Goal: Task Accomplishment & Management: Manage account settings

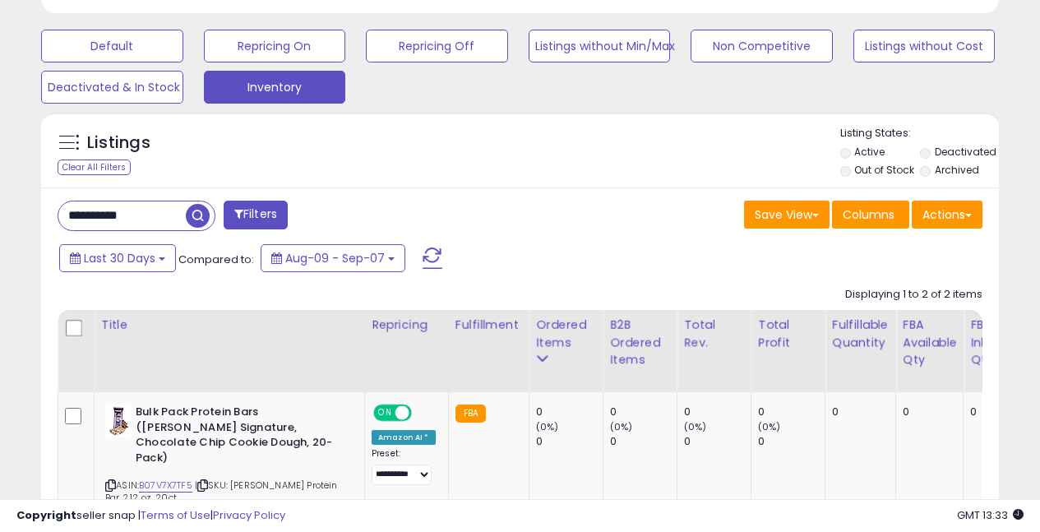
drag, startPoint x: 155, startPoint y: 207, endPoint x: 38, endPoint y: 204, distance: 116.8
click at [41, 207] on div "**********" at bounding box center [520, 465] width 958 height 557
type input "**********"
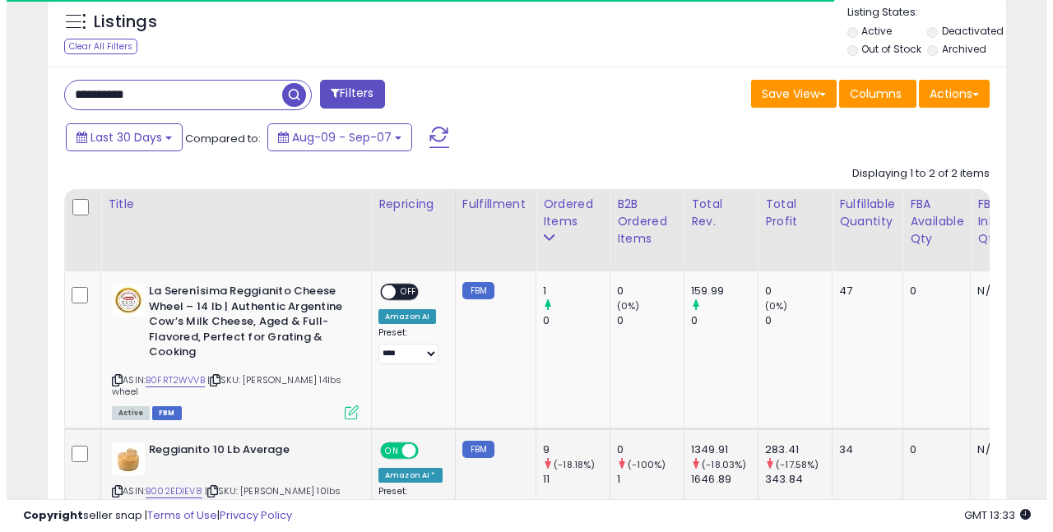
scroll to position [779, 0]
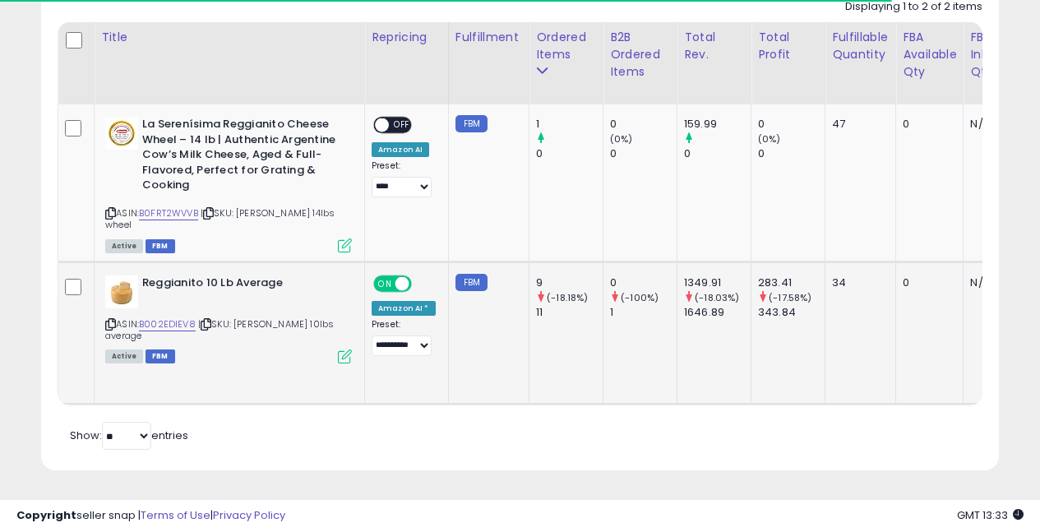
click at [349, 354] on icon at bounding box center [345, 356] width 14 height 14
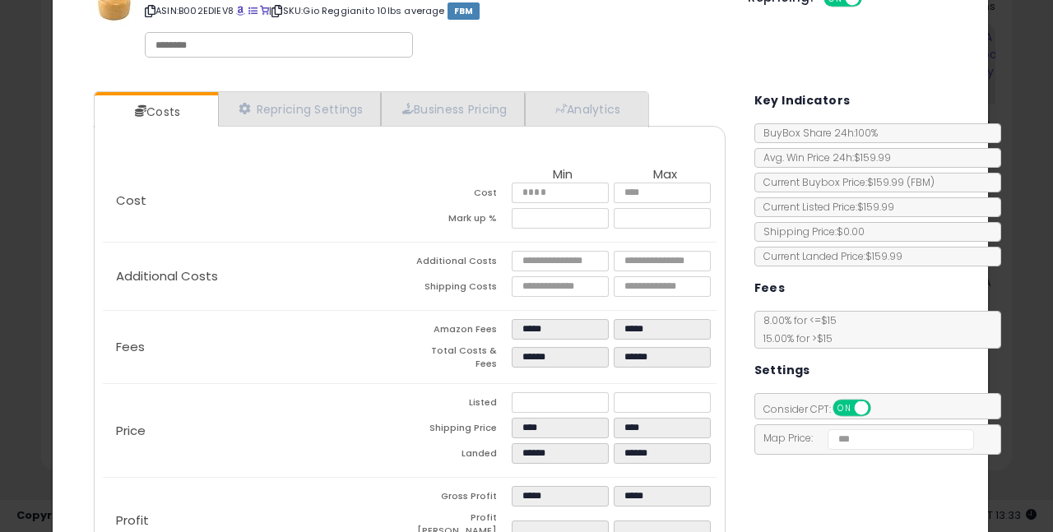
scroll to position [0, 0]
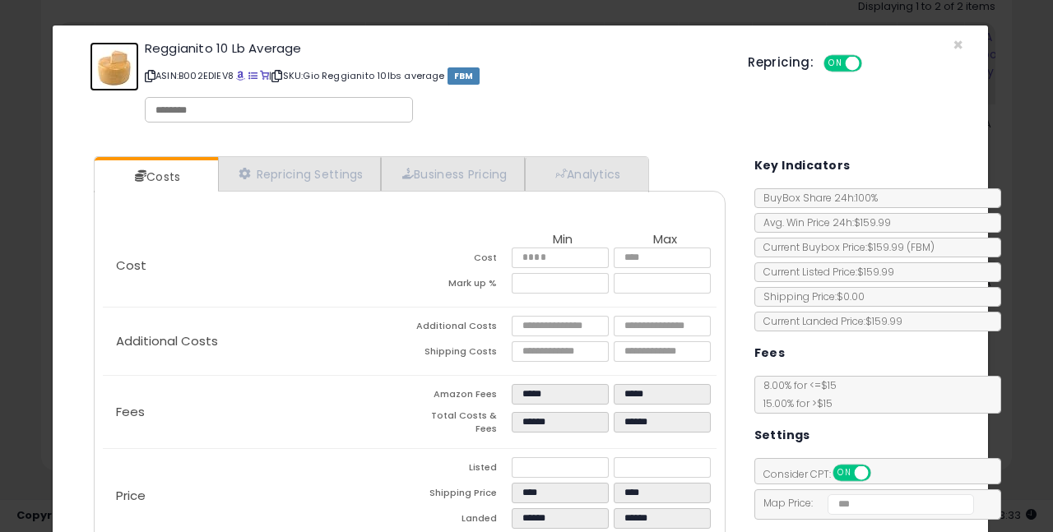
click at [105, 68] on img at bounding box center [114, 66] width 49 height 49
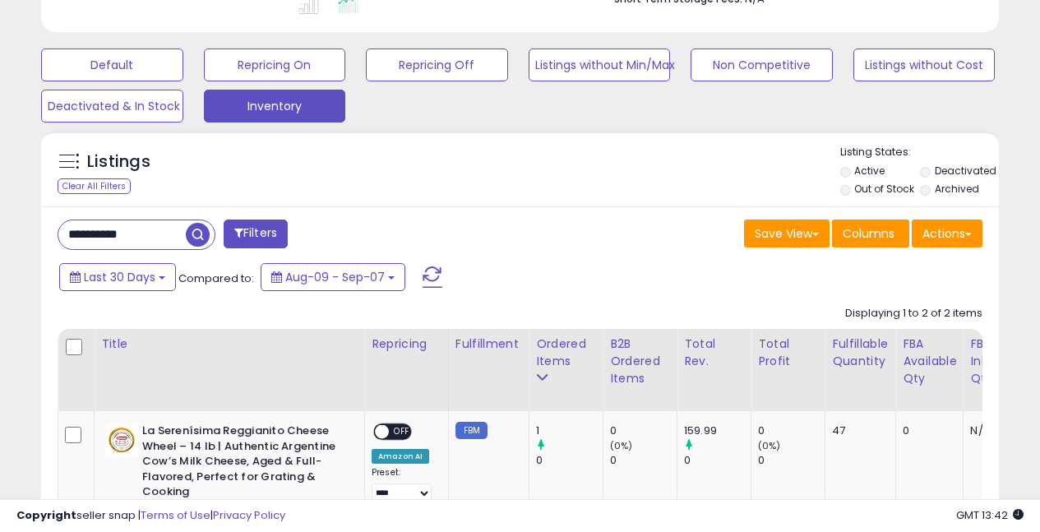
scroll to position [470, 0]
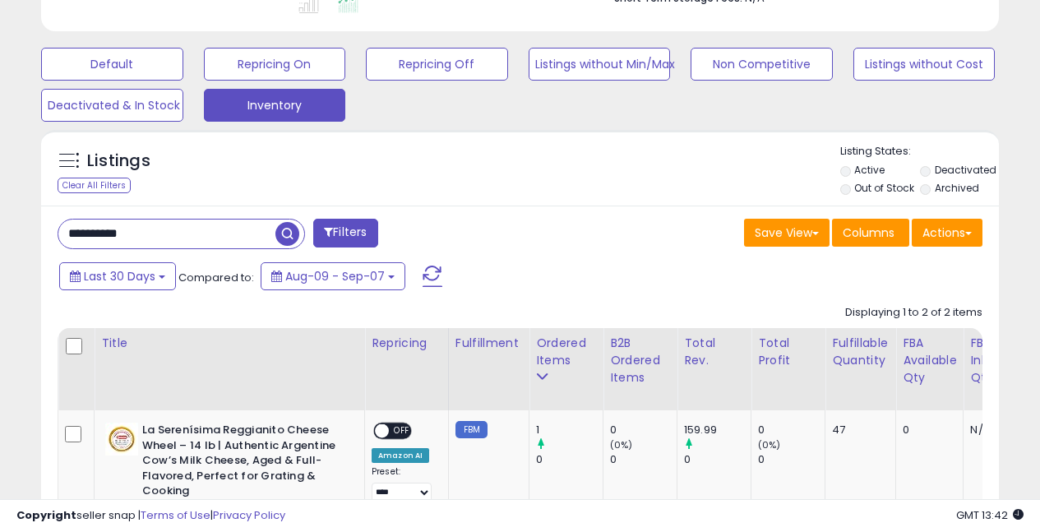
drag, startPoint x: 160, startPoint y: 236, endPoint x: 3, endPoint y: 212, distance: 158.9
click at [3, 212] on div "**********" at bounding box center [520, 210] width 1040 height 1255
type input "**********"
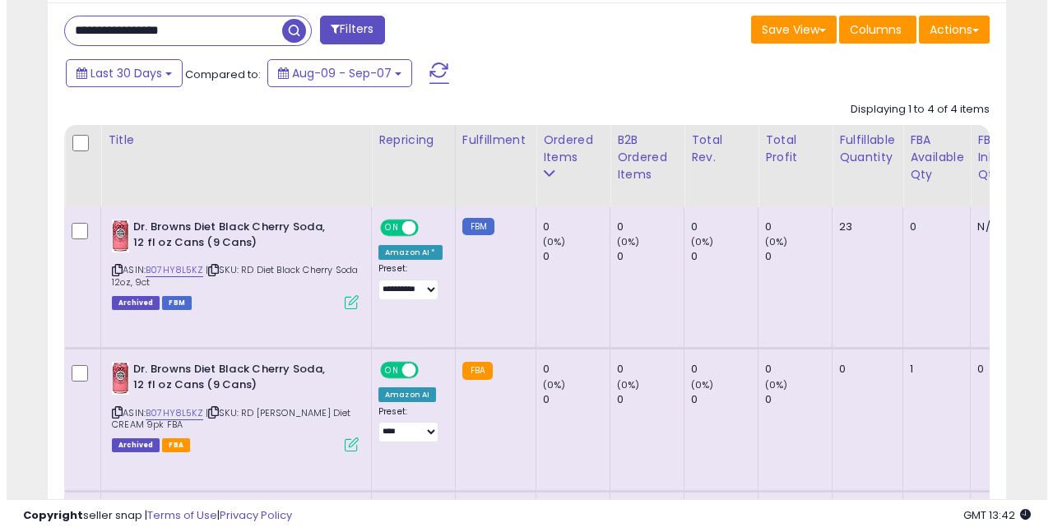
scroll to position [701, 0]
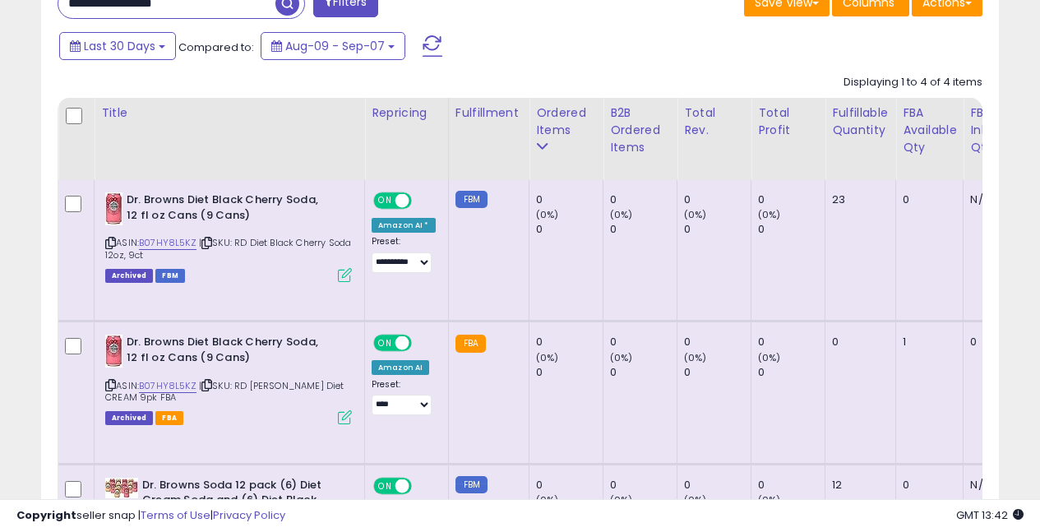
click at [343, 277] on icon at bounding box center [345, 275] width 14 height 14
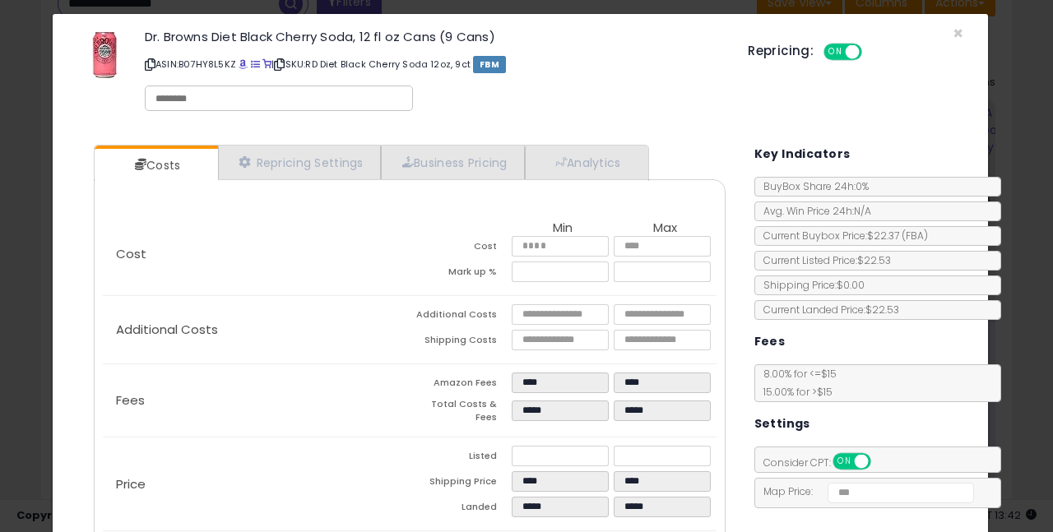
scroll to position [12, 0]
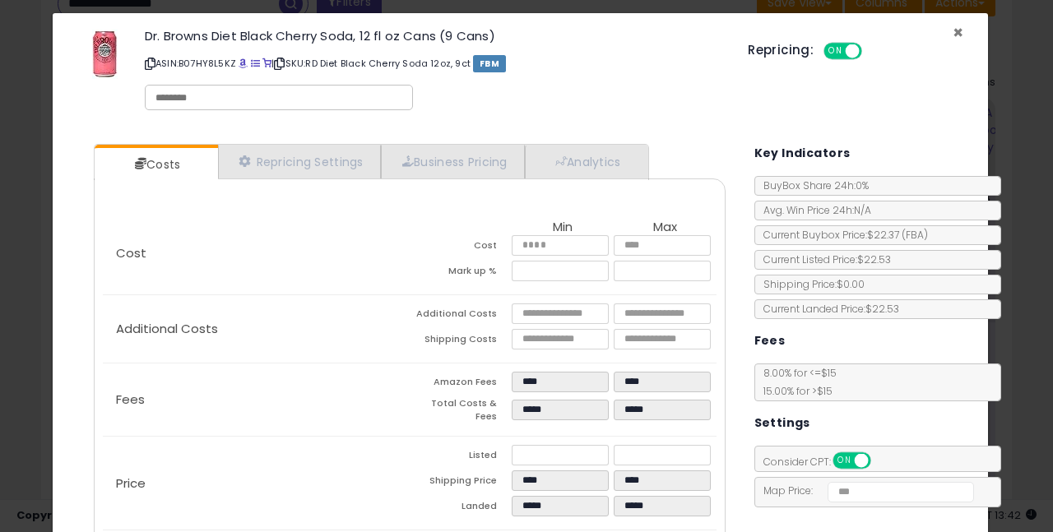
click at [952, 24] on span "×" at bounding box center [957, 33] width 11 height 24
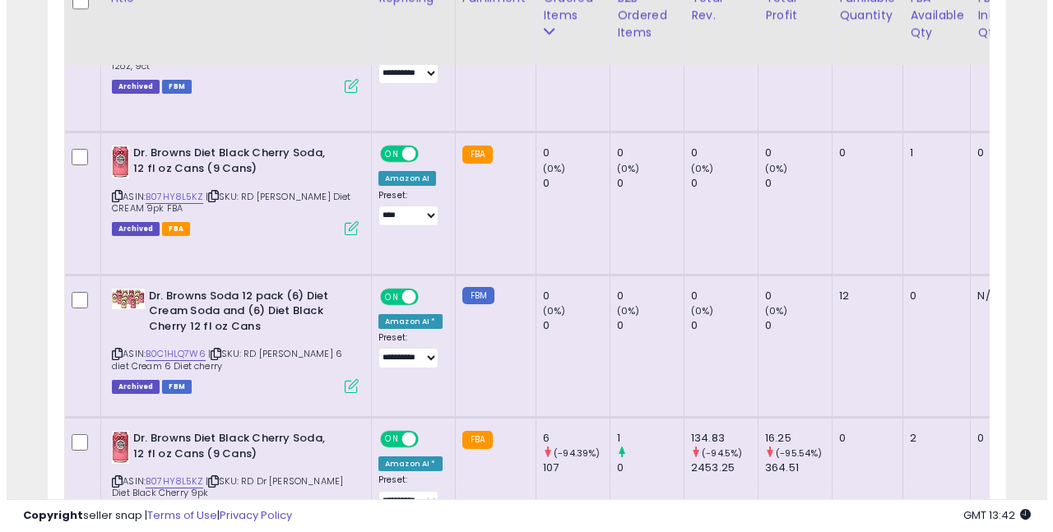
scroll to position [901, 0]
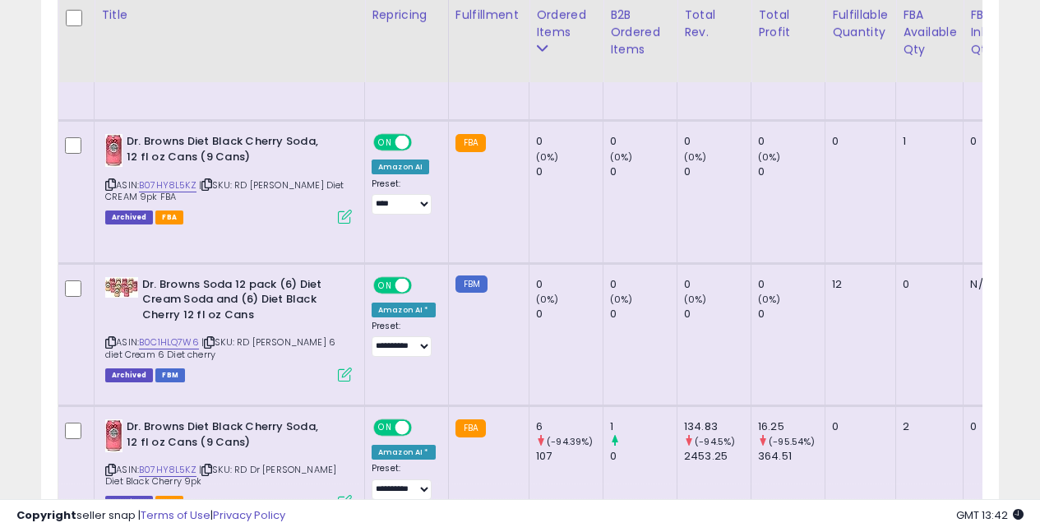
click at [345, 379] on icon at bounding box center [345, 375] width 14 height 14
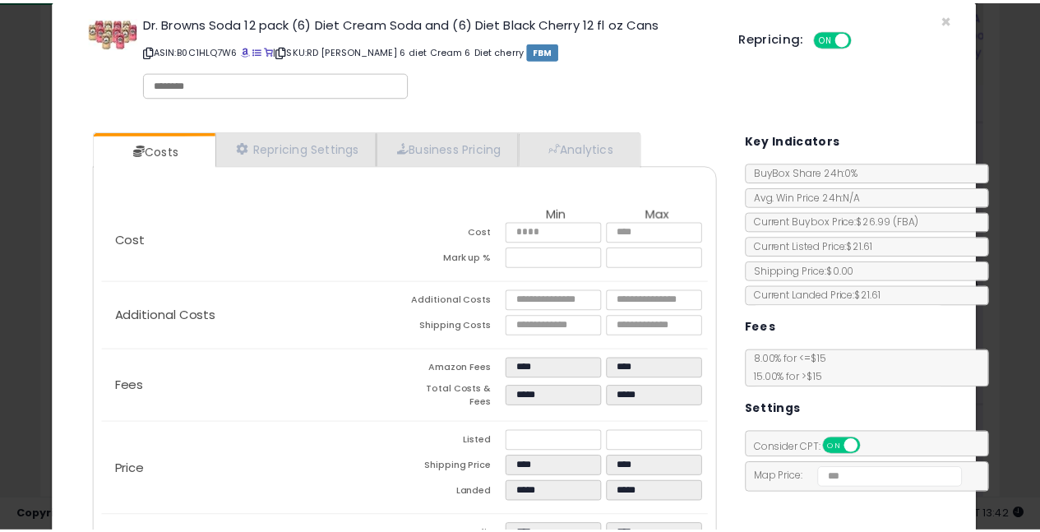
scroll to position [0, 0]
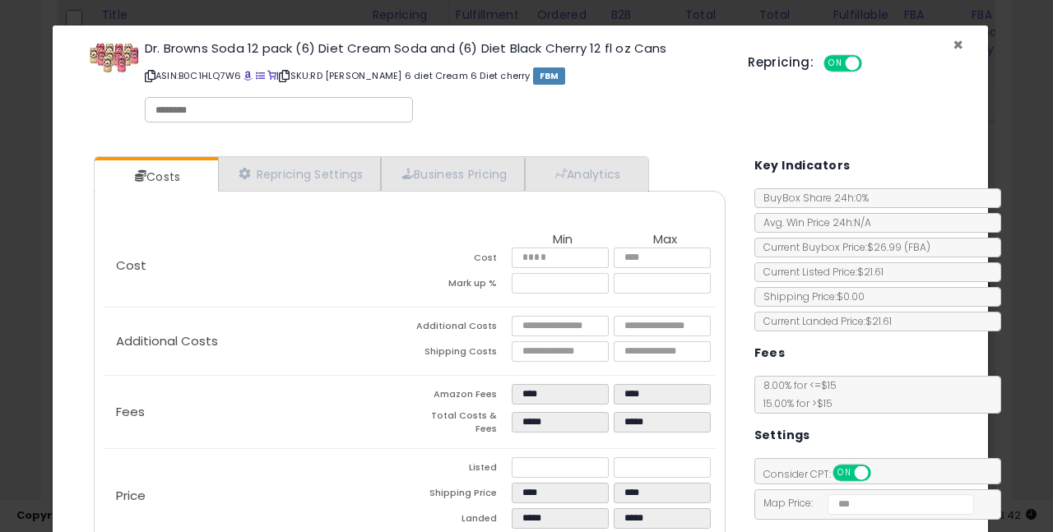
drag, startPoint x: 950, startPoint y: 38, endPoint x: 917, endPoint y: 52, distance: 35.7
click at [952, 38] on span "×" at bounding box center [957, 45] width 11 height 24
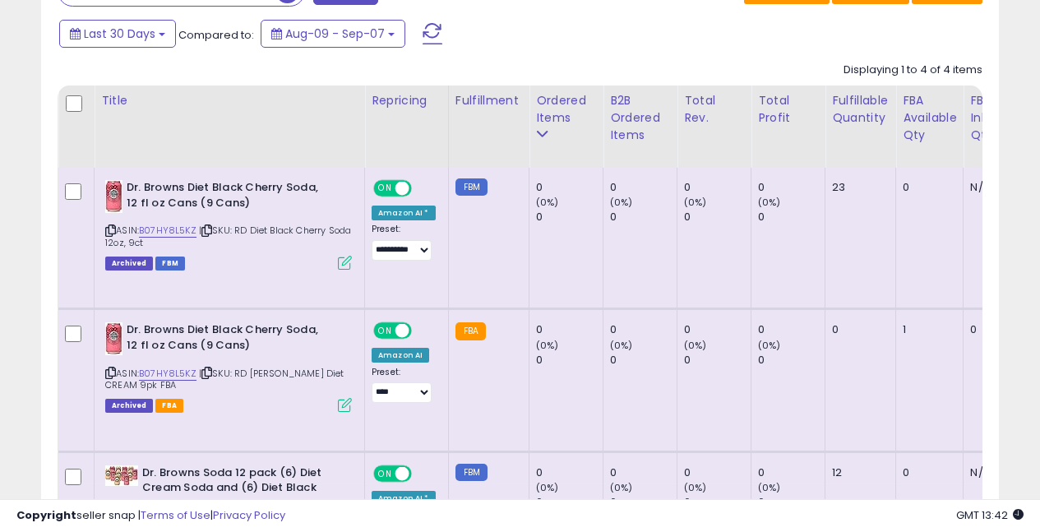
click at [341, 266] on icon at bounding box center [345, 263] width 14 height 14
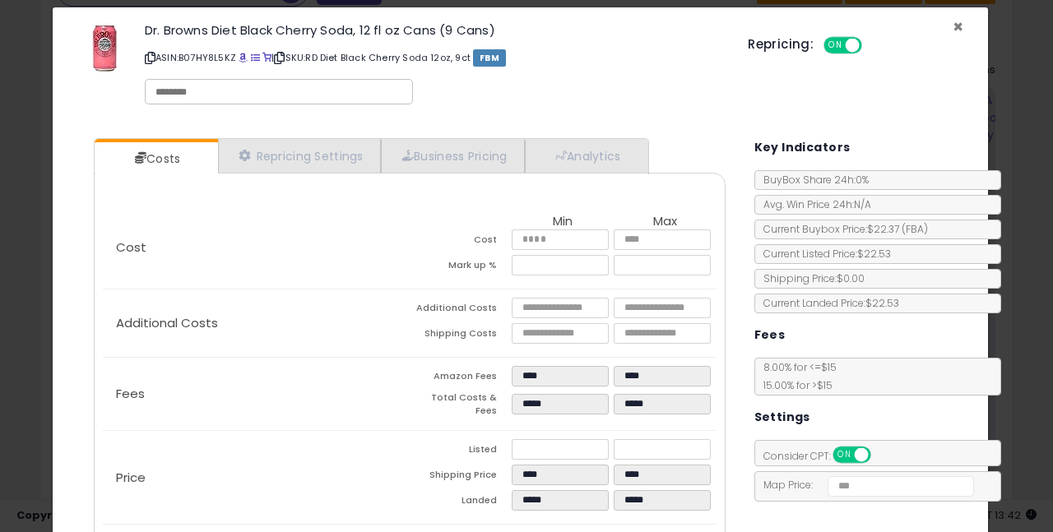
click at [952, 22] on span "×" at bounding box center [957, 27] width 11 height 24
